Goal: Obtain resource: Obtain resource

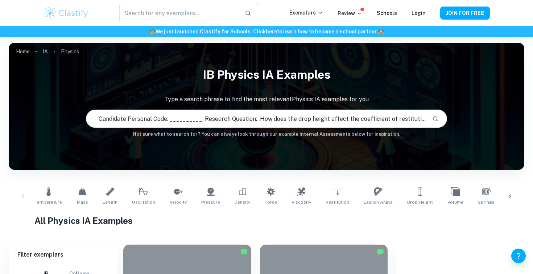
scroll to position [0, 175]
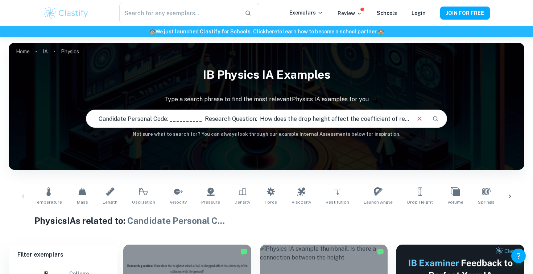
click at [192, 116] on input "Candidate Personal Code: __________ Research Question: How does the drop height…" at bounding box center [247, 118] width 323 height 20
paste input "How does the height at which a ball is dropped affect the elasticity of its col…"
type input "How does the height at which a ball is dropped affect the elasticity of its col…"
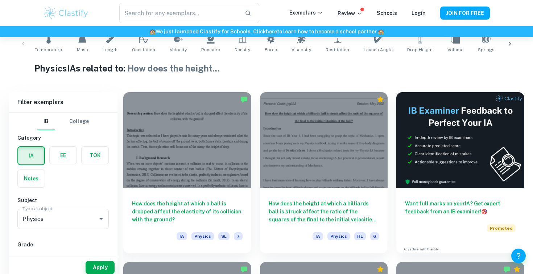
scroll to position [159, 0]
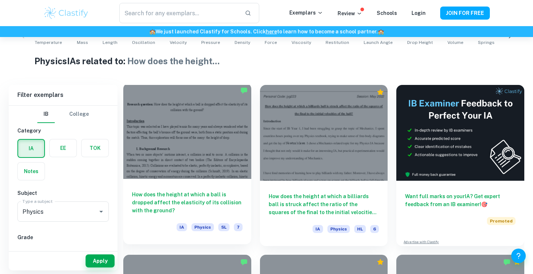
click at [196, 150] on div at bounding box center [187, 131] width 128 height 96
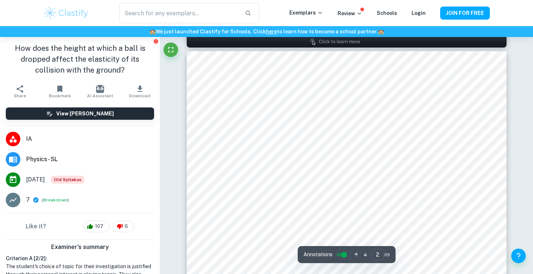
type input "1"
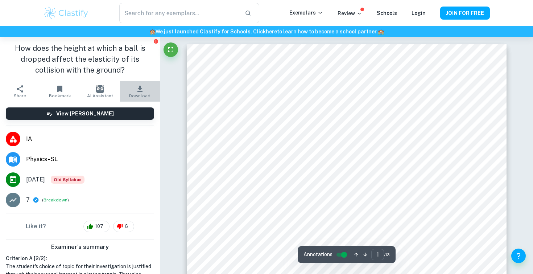
click at [137, 91] on icon "button" at bounding box center [139, 88] width 5 height 6
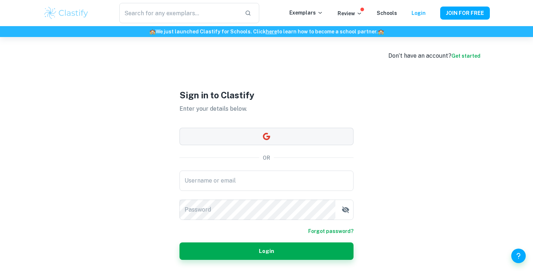
click at [231, 140] on button "button" at bounding box center [266, 136] width 174 height 17
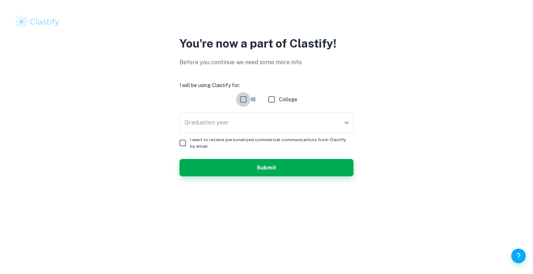
click at [244, 99] on input "IB" at bounding box center [243, 99] width 14 height 14
checkbox input "true"
click at [241, 122] on body "We value your privacy We use cookies to enhance your browsing experience, serve…" at bounding box center [266, 137] width 533 height 274
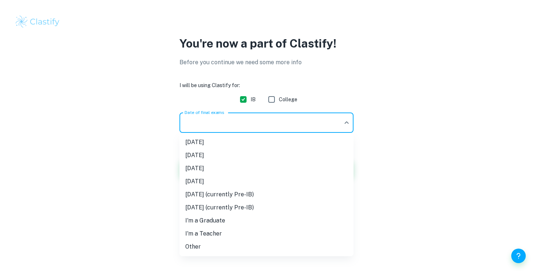
click at [227, 172] on li "[DATE]" at bounding box center [266, 168] width 174 height 13
type input "M26"
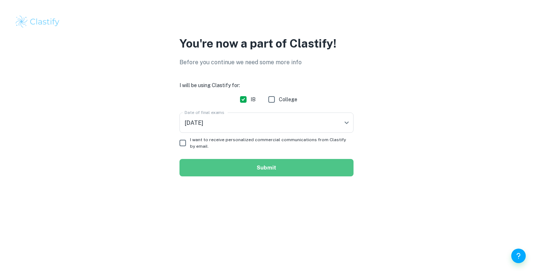
click at [252, 168] on button "Submit" at bounding box center [266, 167] width 174 height 17
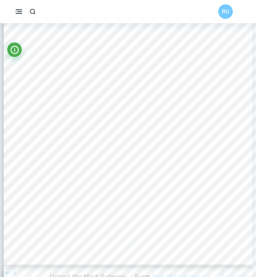
scroll to position [530, 0]
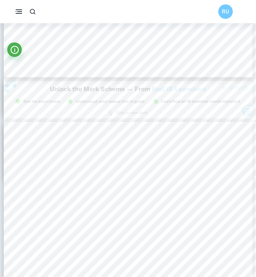
type input "2"
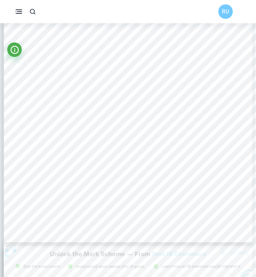
scroll to position [547, 0]
